Goal: Task Accomplishment & Management: Use online tool/utility

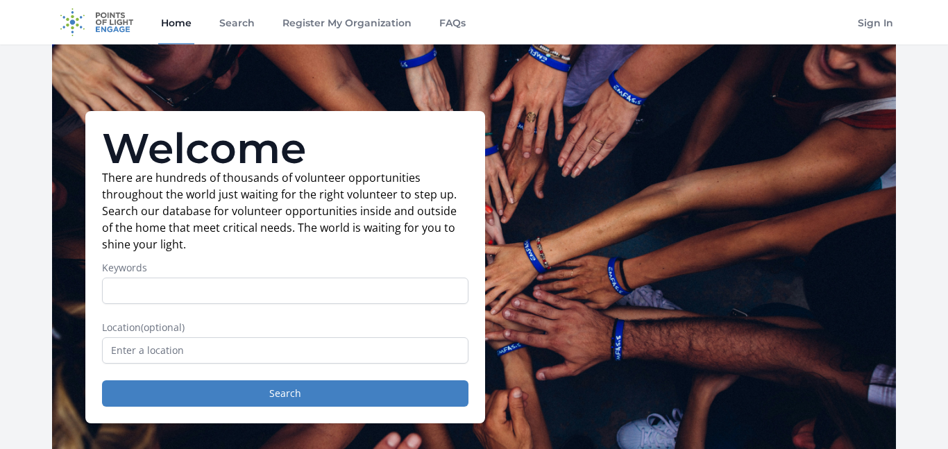
click at [239, 298] on input "Keywords" at bounding box center [285, 291] width 366 height 26
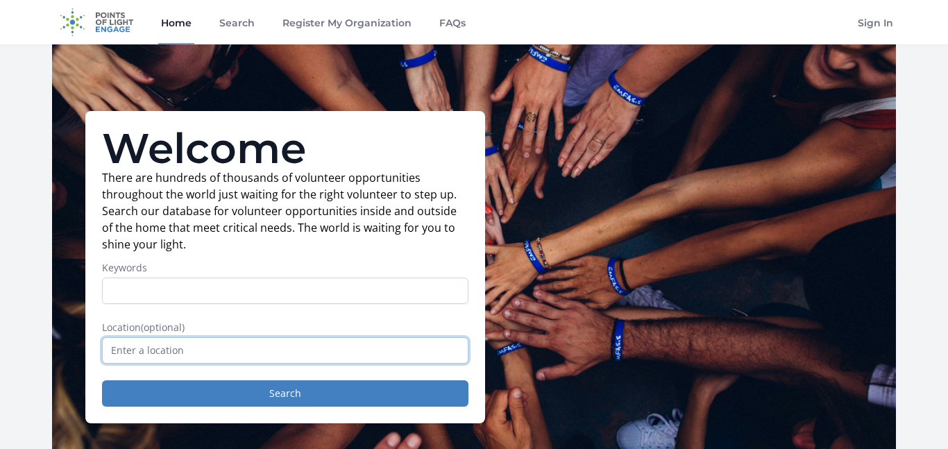
click at [243, 350] on input "text" at bounding box center [285, 350] width 366 height 26
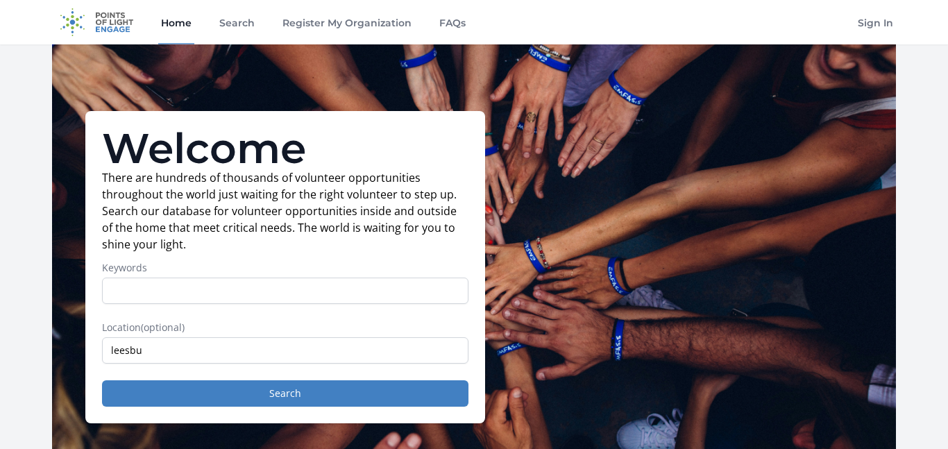
type input "Leesburg, VA, USA"
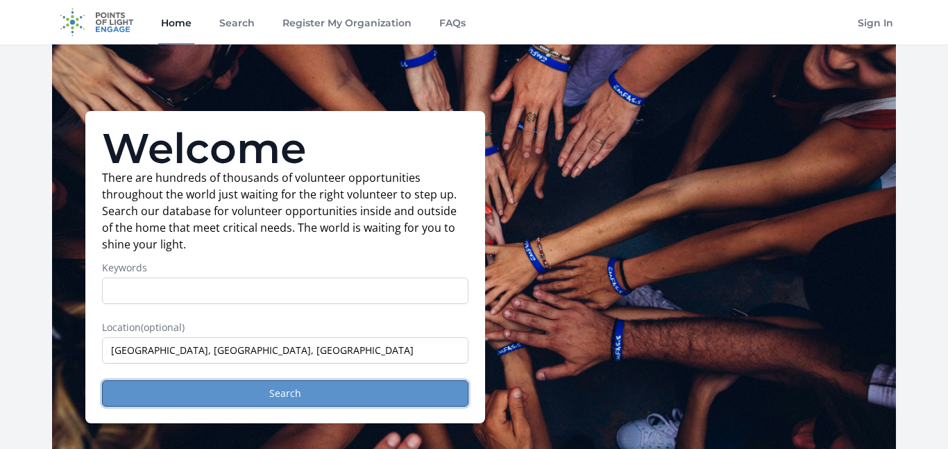
click at [231, 389] on button "Search" at bounding box center [285, 393] width 366 height 26
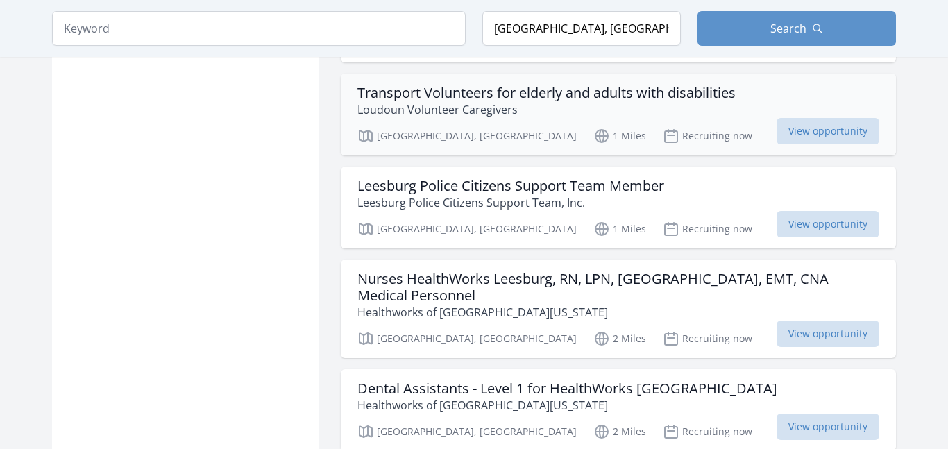
scroll to position [1563, 0]
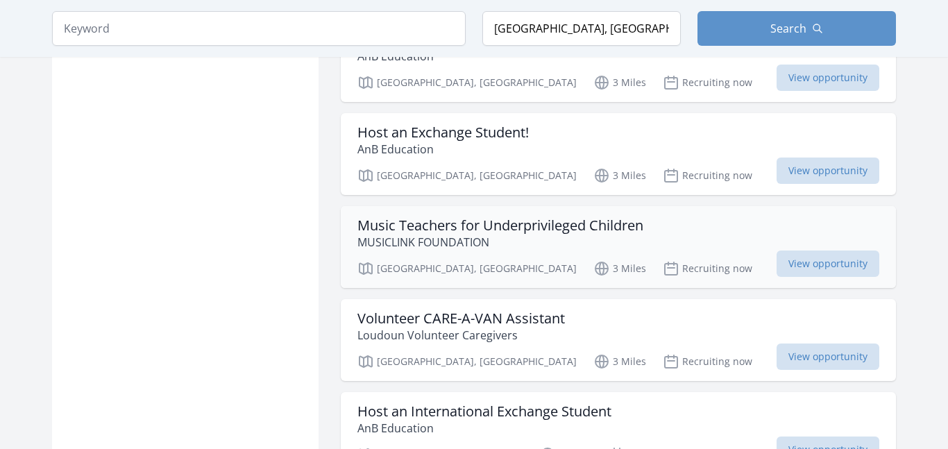
scroll to position [2891, 0]
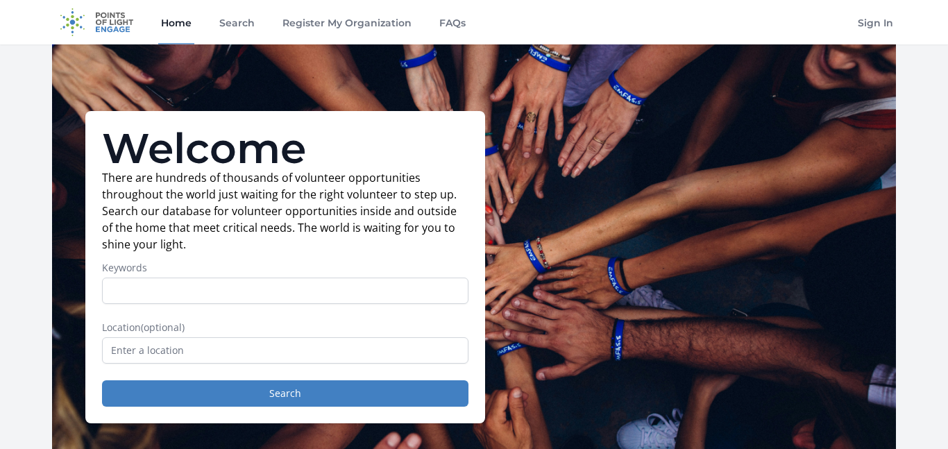
type input "r"
type input "clean"
click at [102, 380] on button "Search" at bounding box center [285, 393] width 366 height 26
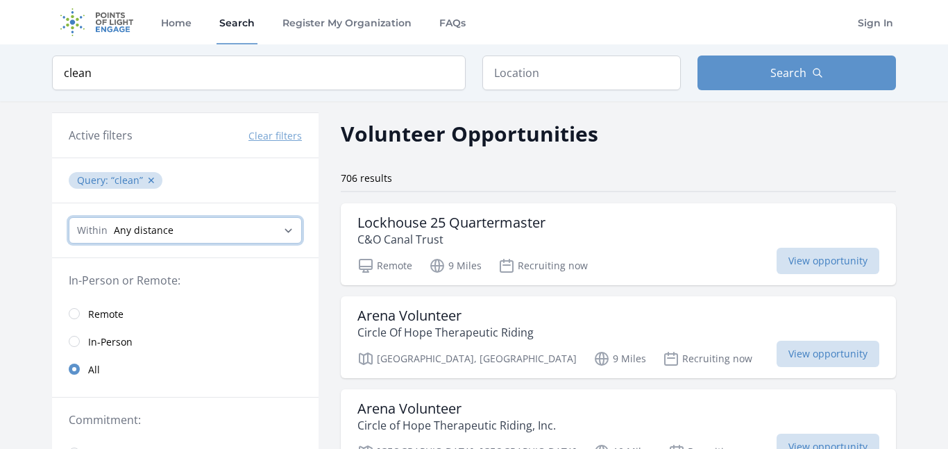
click at [194, 227] on select "Any distance , 5 Miles , 20 Miles , 50 Miles , 100 Miles" at bounding box center [185, 230] width 233 height 26
select select "8046"
click at [69, 217] on select "Any distance , 5 Miles , 20 Miles , 50 Miles , 100 Miles" at bounding box center [185, 230] width 233 height 26
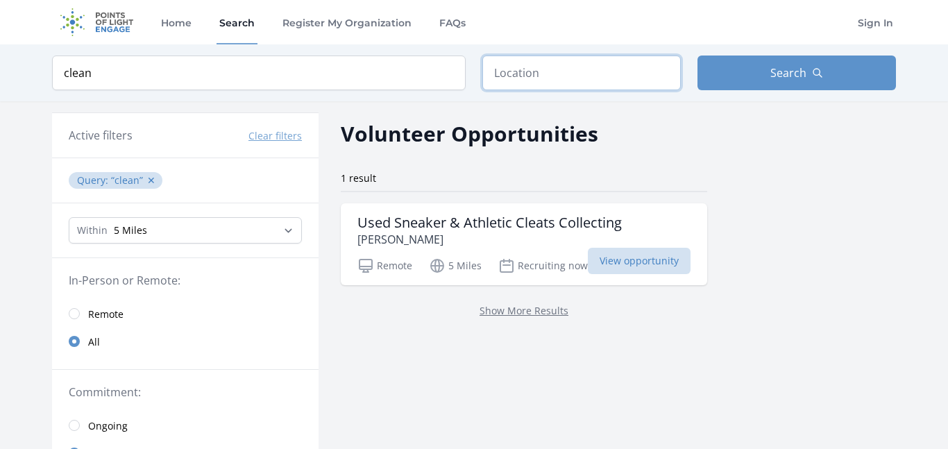
click at [514, 75] on input "text" at bounding box center [581, 73] width 198 height 35
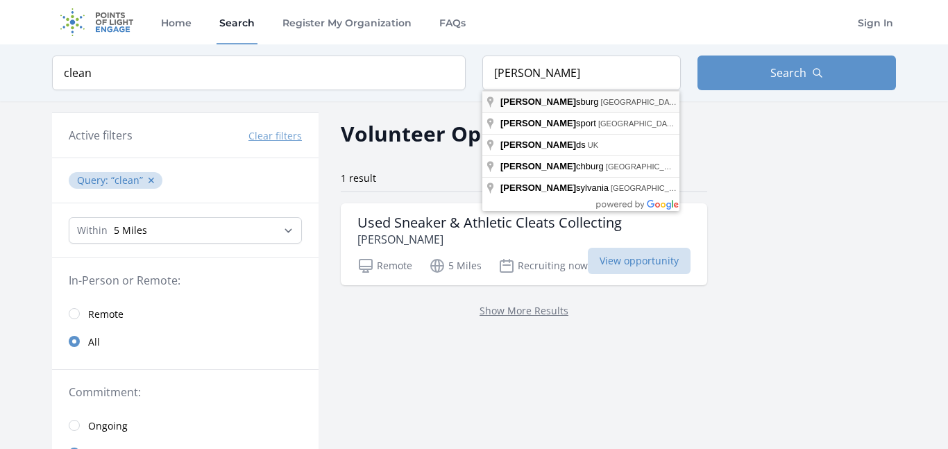
type input "[GEOGRAPHIC_DATA], [GEOGRAPHIC_DATA], [GEOGRAPHIC_DATA]"
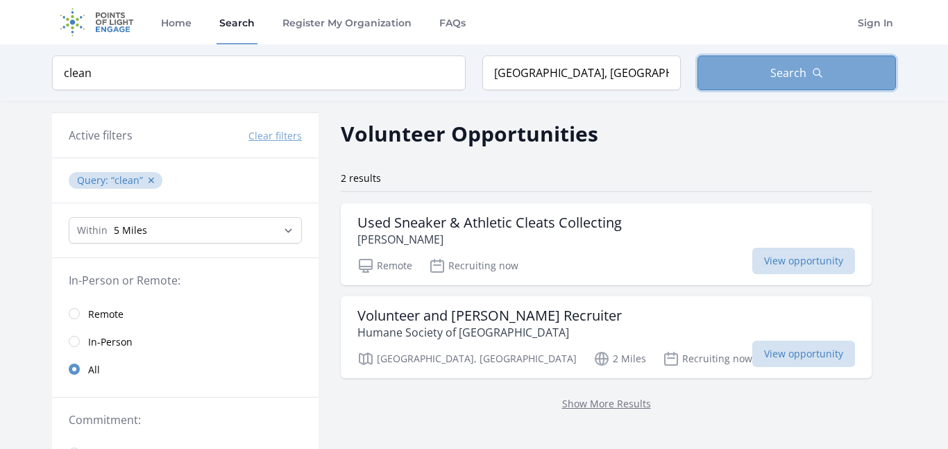
click at [785, 78] on span "Search" at bounding box center [788, 73] width 36 height 17
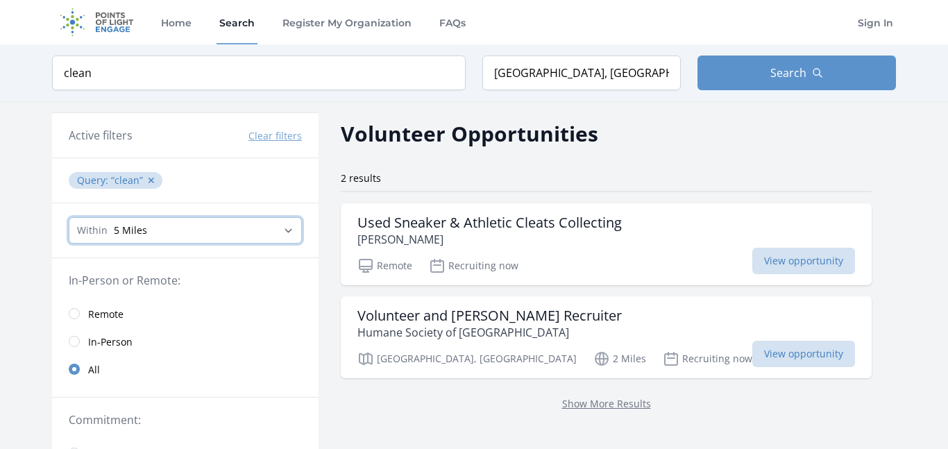
click at [174, 235] on select "Any distance , 5 Miles , 20 Miles , 50 Miles , 100 Miles" at bounding box center [185, 230] width 233 height 26
select select "32186"
click at [69, 217] on select "Any distance , 5 Miles , 20 Miles , 50 Miles , 100 Miles" at bounding box center [185, 230] width 233 height 26
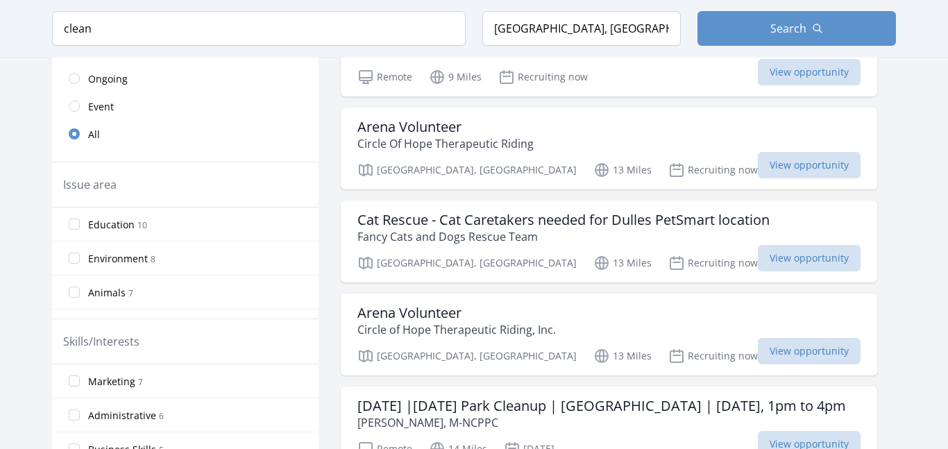
scroll to position [378, 0]
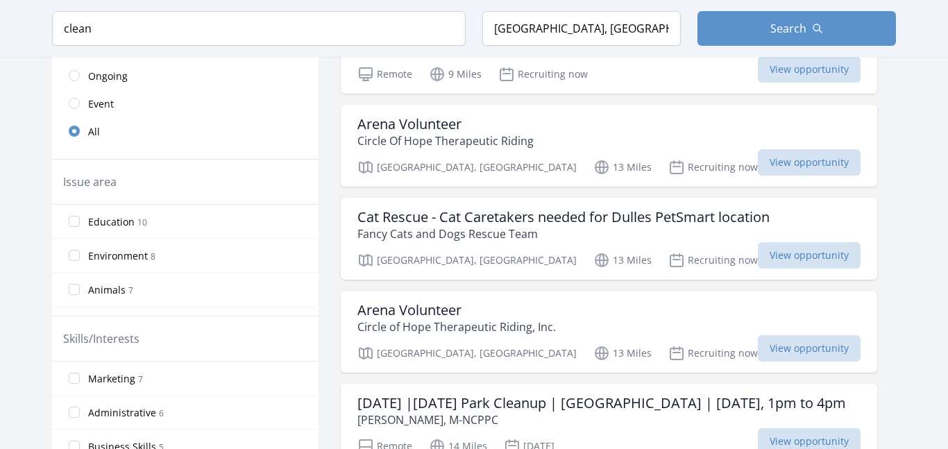
click at [606, 223] on h3 "Cat Rescue - Cat Caretakers needed for Dulles PetSmart location" at bounding box center [563, 217] width 412 height 17
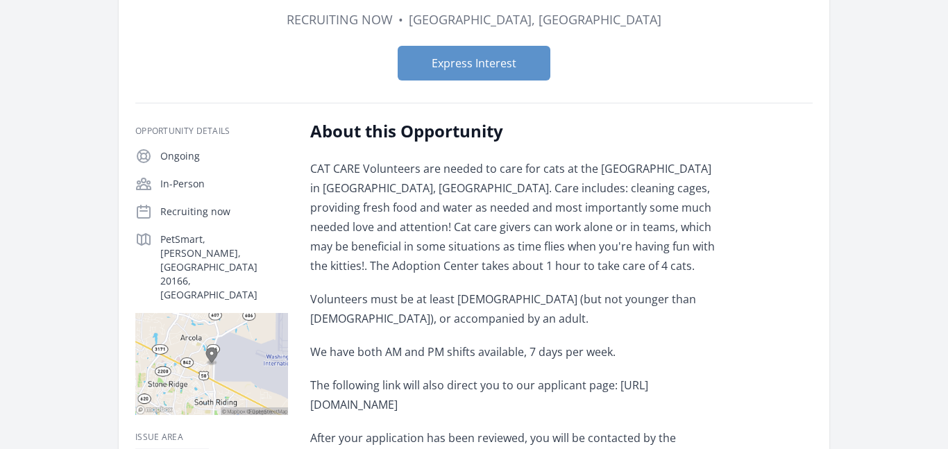
scroll to position [169, 0]
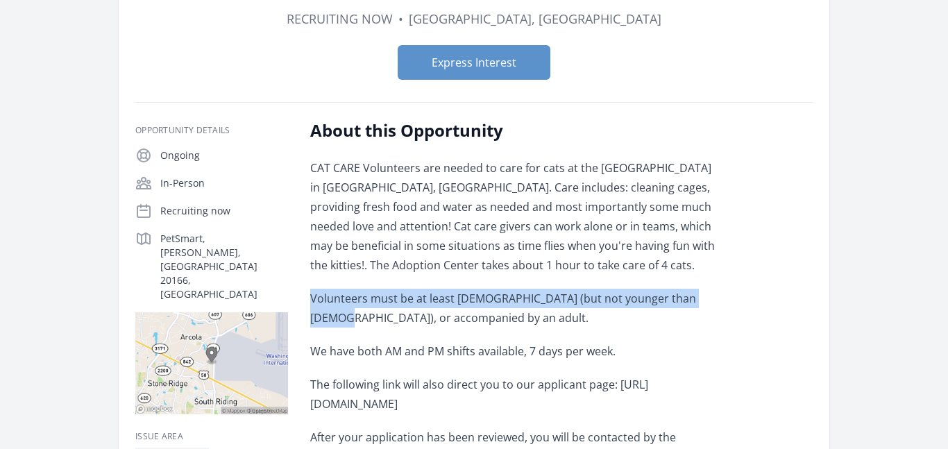
drag, startPoint x: 307, startPoint y: 303, endPoint x: 697, endPoint y: 298, distance: 389.4
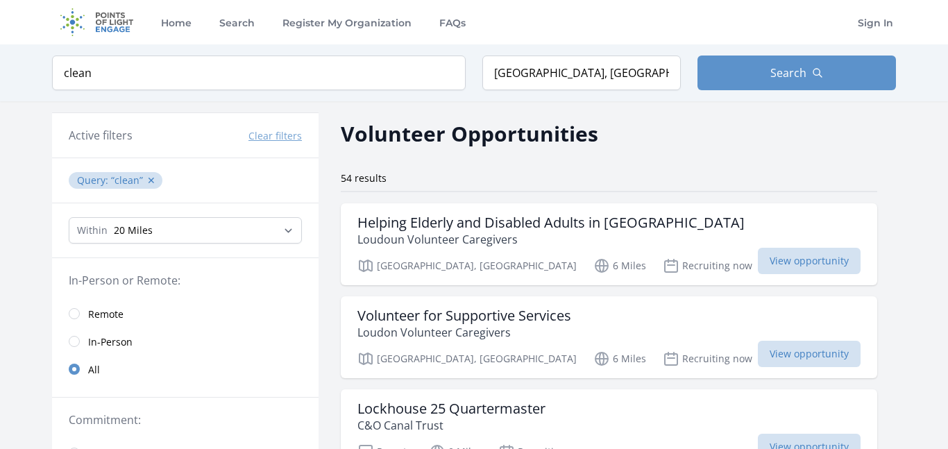
click at [119, 135] on h3 "Active filters" at bounding box center [101, 135] width 64 height 17
drag, startPoint x: 245, startPoint y: 63, endPoint x: 0, endPoint y: 59, distance: 245.0
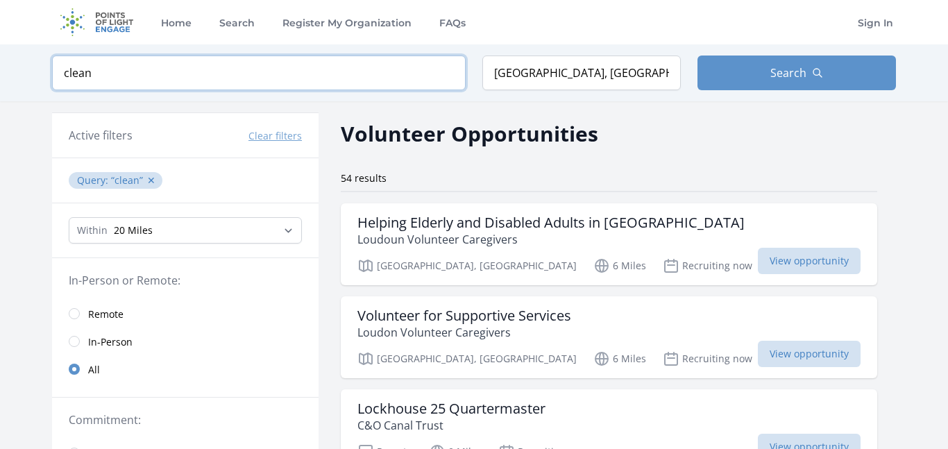
click at [0, 59] on div "Keyword clean Location Leesburg, VA, USA Search" at bounding box center [474, 72] width 948 height 57
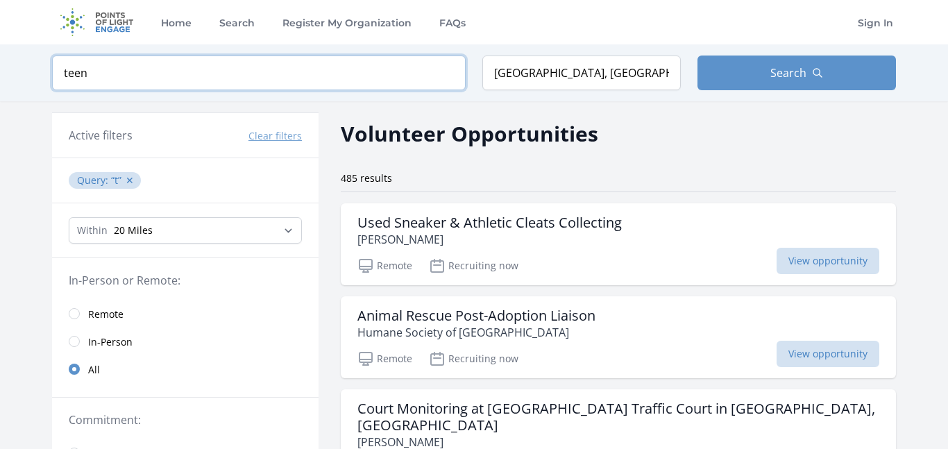
type input "teen"
click button "submit" at bounding box center [0, 0] width 0 height 0
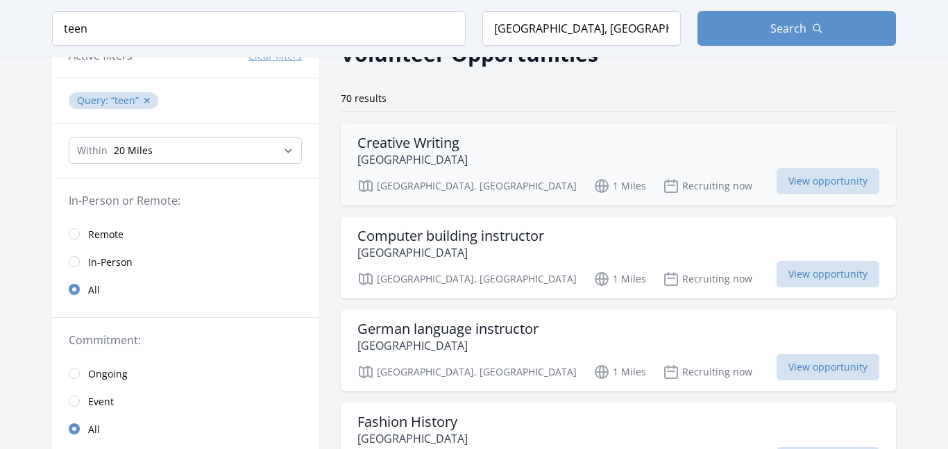
scroll to position [71, 0]
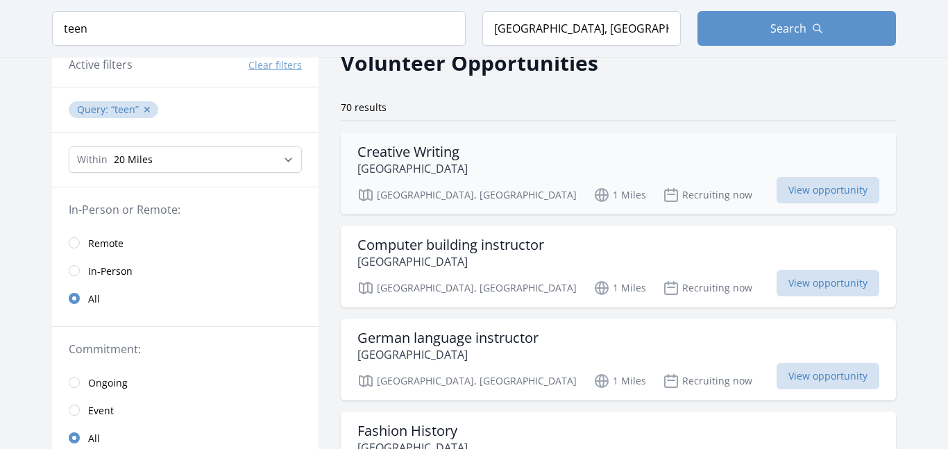
click at [500, 168] on div "Creative Writing EMBARK CENTER" at bounding box center [618, 160] width 522 height 33
